Goal: Task Accomplishment & Management: Manage account settings

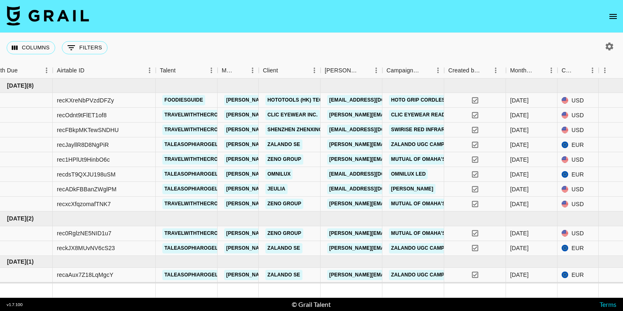
scroll to position [0, 14]
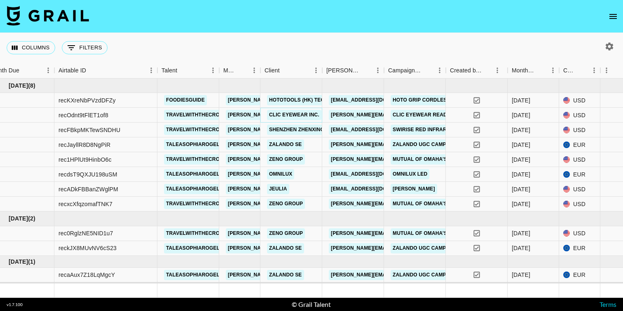
click at [287, 116] on link "CliC Eyewear Inc." at bounding box center [294, 115] width 54 height 10
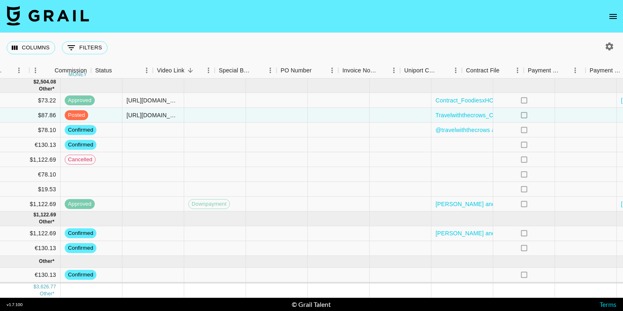
scroll to position [0, 807]
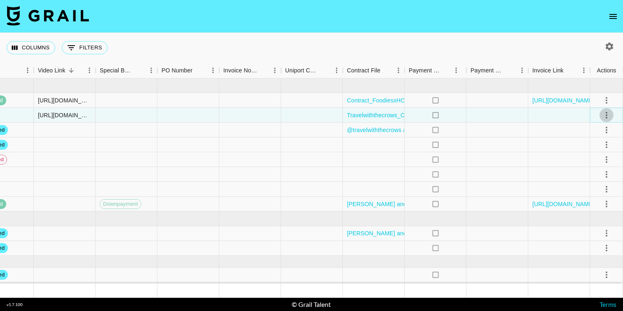
click at [610, 115] on icon "select merge strategy" at bounding box center [606, 115] width 10 height 10
click at [586, 189] on div "Approve" at bounding box center [588, 192] width 25 height 10
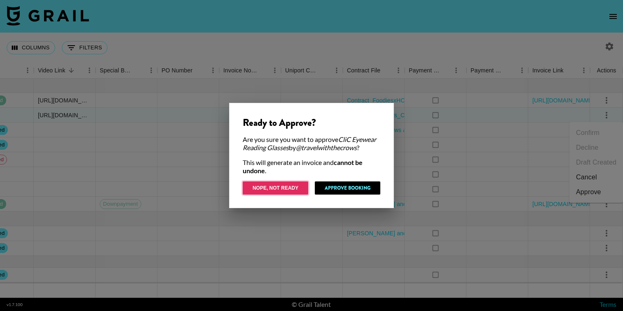
click at [295, 190] on button "Nope, Not Ready" at bounding box center [275, 188] width 65 height 13
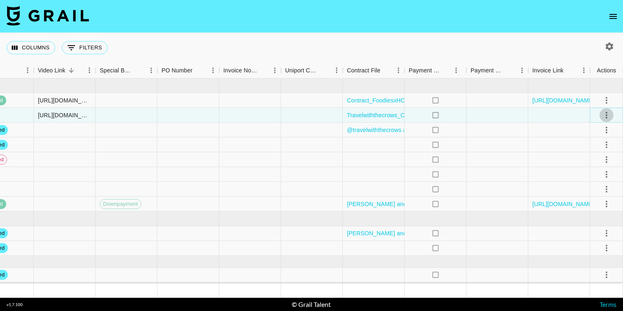
click at [610, 115] on icon "select merge strategy" at bounding box center [606, 115] width 10 height 10
click at [585, 191] on div "Approve" at bounding box center [588, 192] width 25 height 10
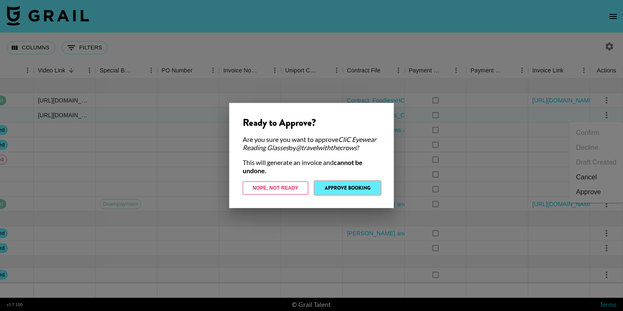
click at [344, 186] on button "Approve Booking" at bounding box center [347, 188] width 65 height 13
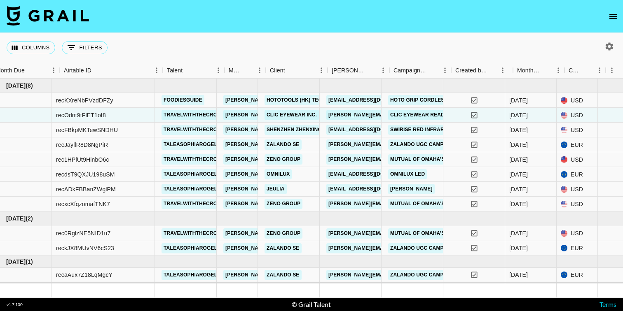
scroll to position [0, 6]
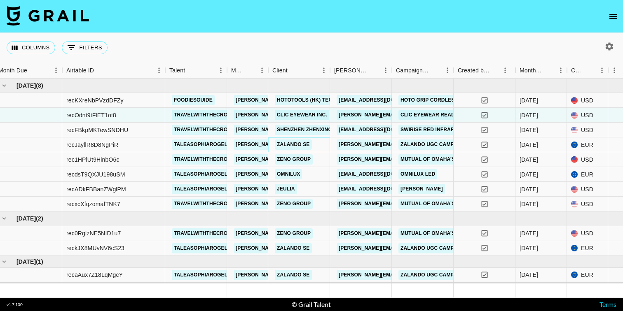
click at [291, 144] on link "Zalando SE" at bounding box center [293, 145] width 37 height 10
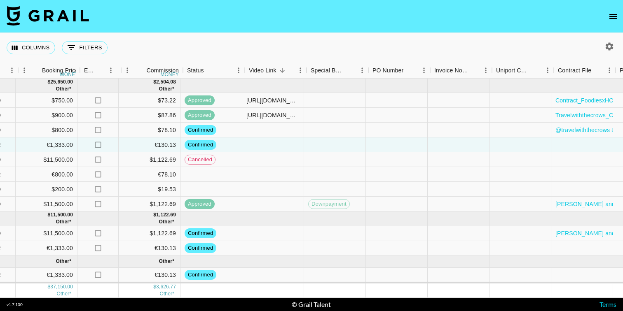
scroll to position [0, 596]
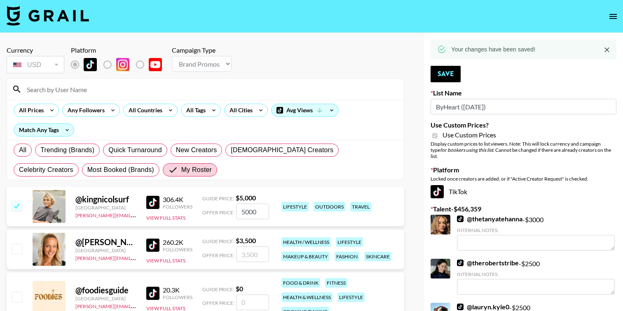
select select "Brand"
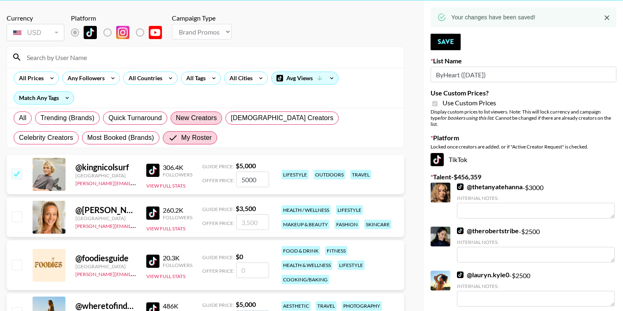
scroll to position [34, 0]
